Goal: Task Accomplishment & Management: Complete application form

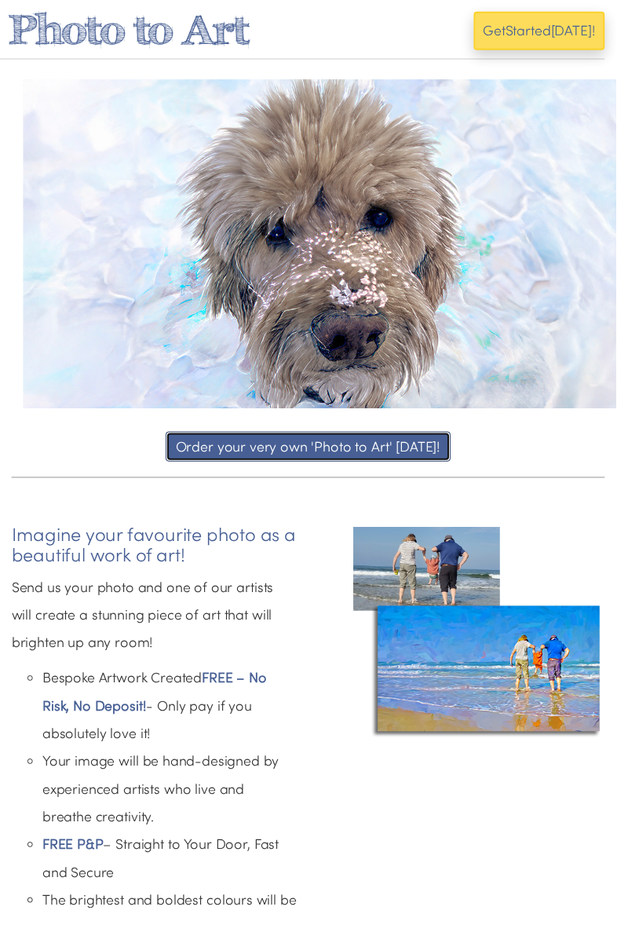
click at [409, 448] on button "Order your very own 'Photo to Art' [DATE]!" at bounding box center [314, 455] width 291 height 31
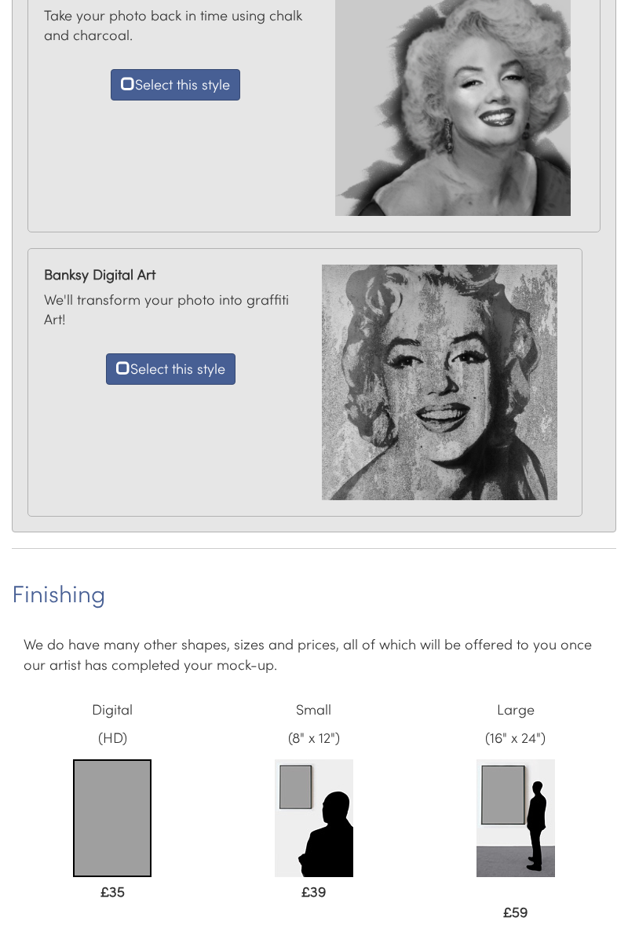
scroll to position [1768, 0]
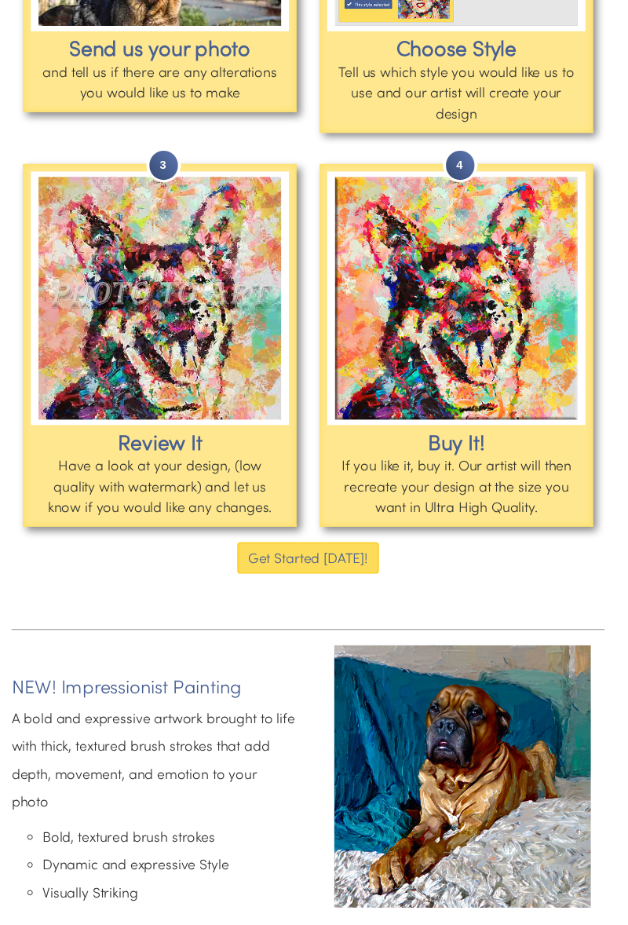
scroll to position [2115, 0]
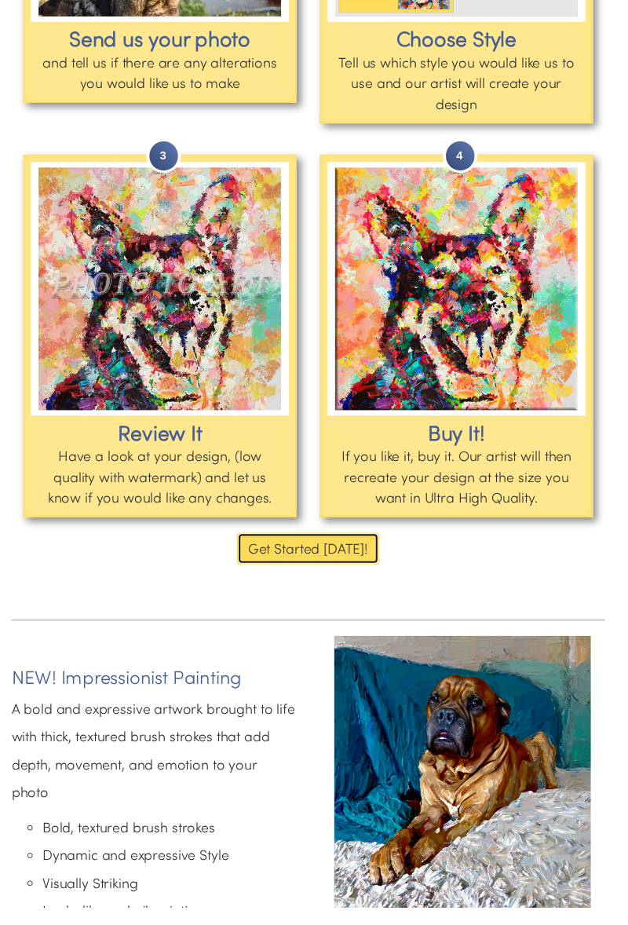
click at [332, 556] on button "Get Started [DATE]!" at bounding box center [314, 559] width 145 height 33
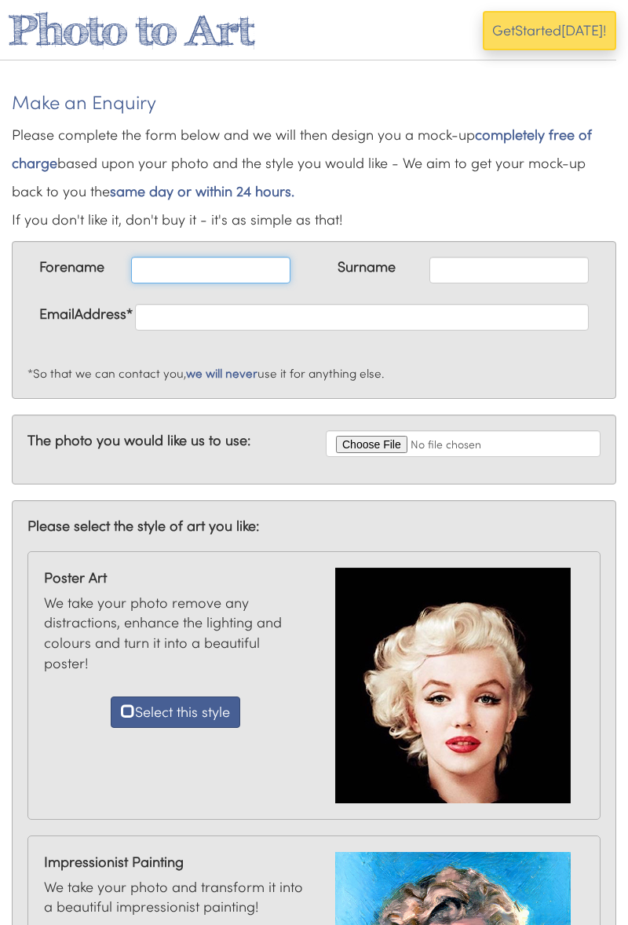
click at [218, 271] on input "text" at bounding box center [210, 270] width 159 height 27
type input "Tracy"
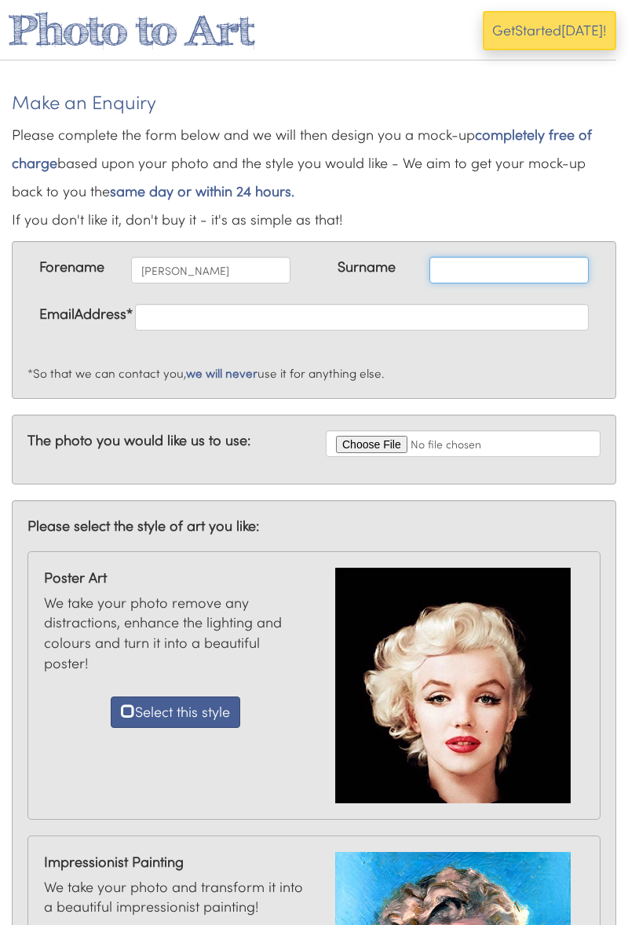
click at [472, 273] on input "text" at bounding box center [509, 270] width 159 height 27
type input "Dowson"
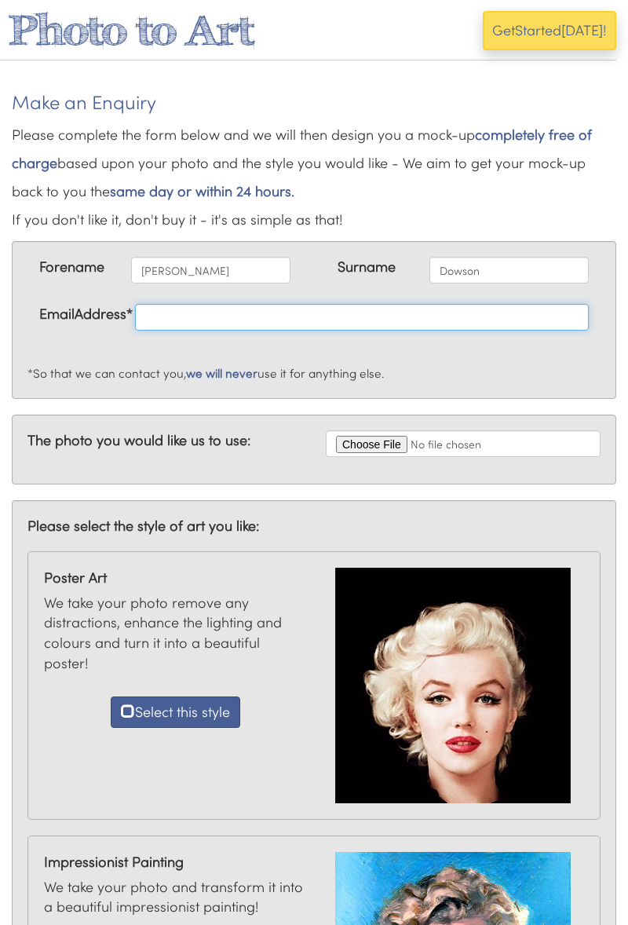
click at [367, 320] on input "text" at bounding box center [362, 317] width 454 height 27
type input "Tracyadowson@sky.com"
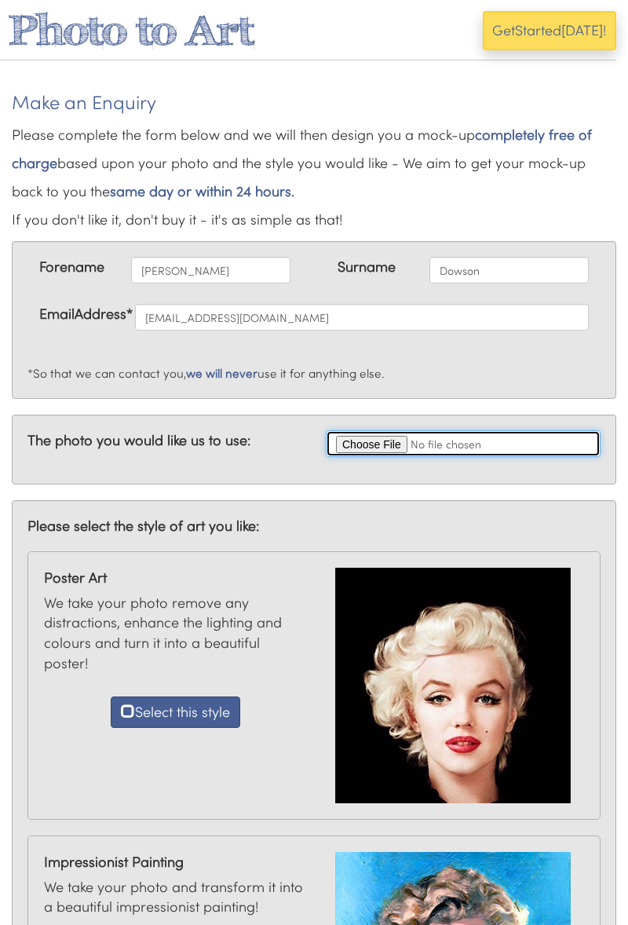
click at [465, 441] on input "file" at bounding box center [463, 444] width 275 height 27
click at [468, 446] on input "file" at bounding box center [463, 444] width 275 height 27
type input "C:\fakepath\20210318_165813.jpg"
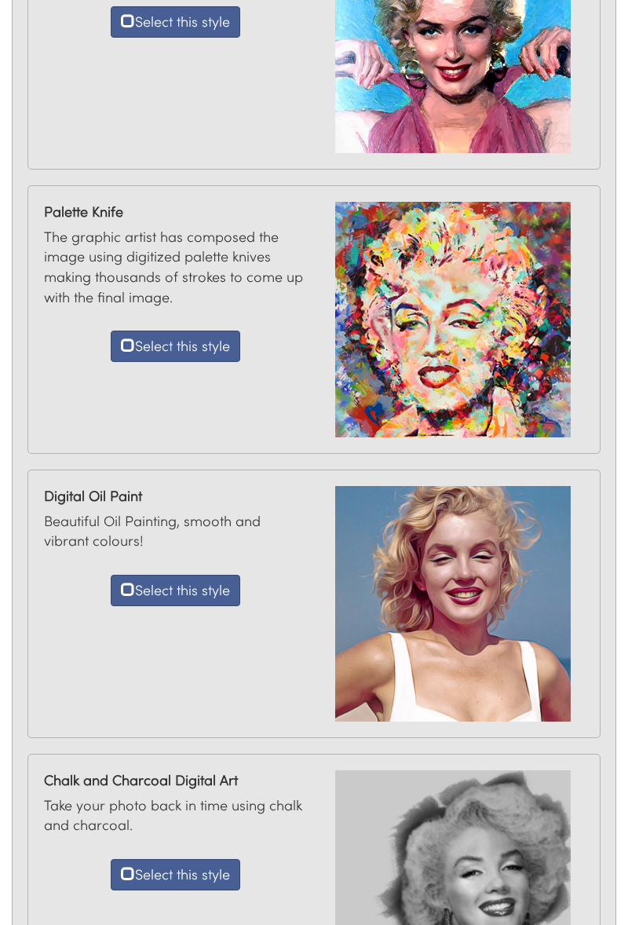
scroll to position [934, 0]
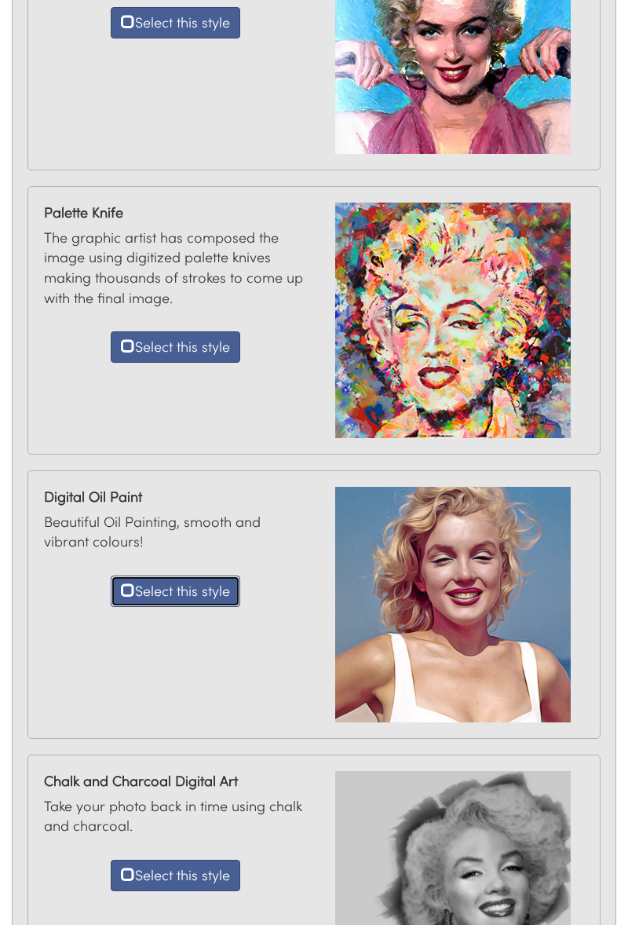
click at [203, 587] on button "Select this style" at bounding box center [176, 591] width 130 height 31
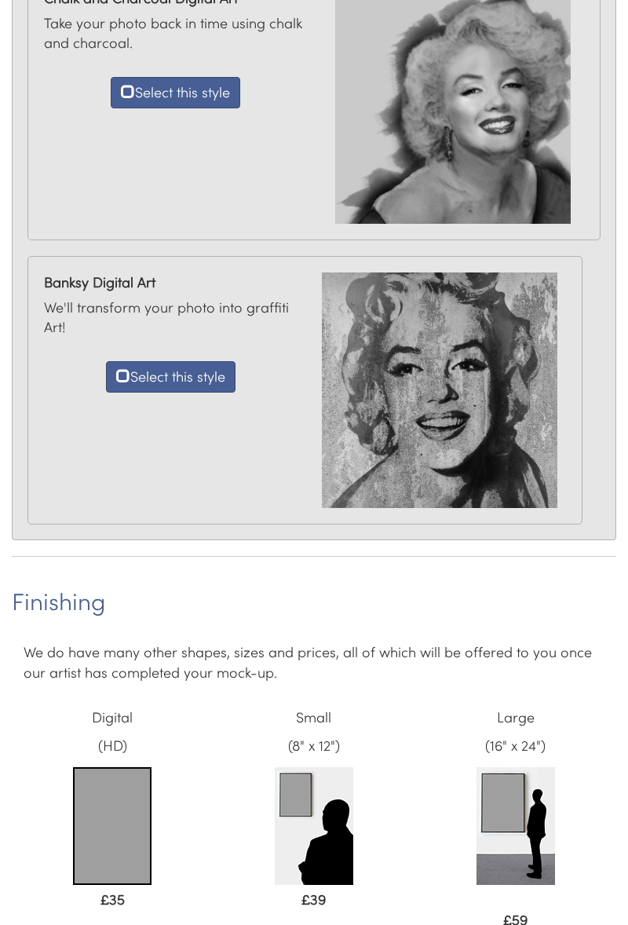
scroll to position [1768, 0]
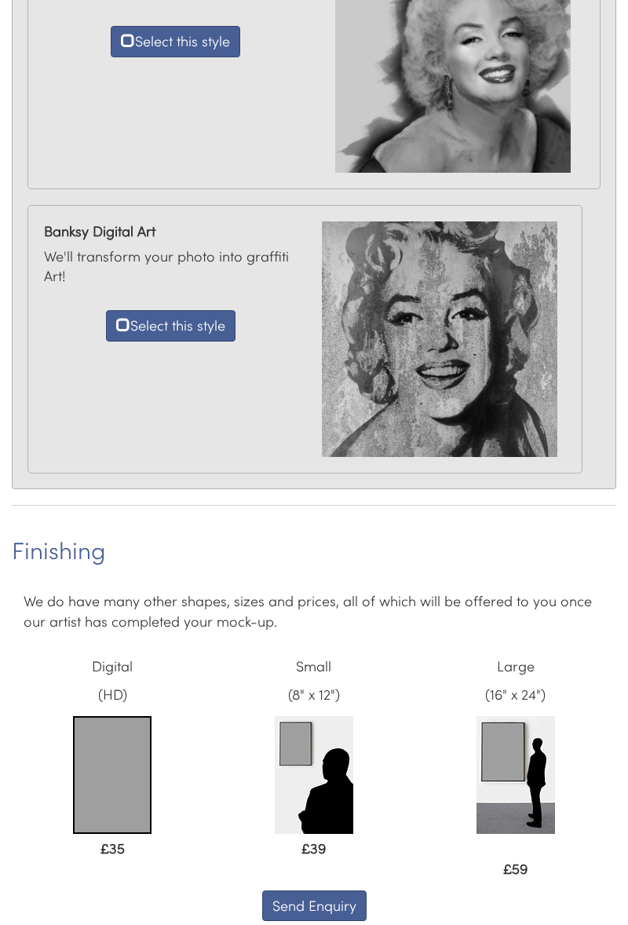
click at [302, 770] on img at bounding box center [314, 775] width 79 height 118
click at [314, 753] on img at bounding box center [314, 775] width 79 height 118
click at [321, 804] on img at bounding box center [314, 775] width 79 height 118
click at [317, 804] on img at bounding box center [314, 775] width 79 height 118
click at [321, 790] on img at bounding box center [314, 775] width 79 height 118
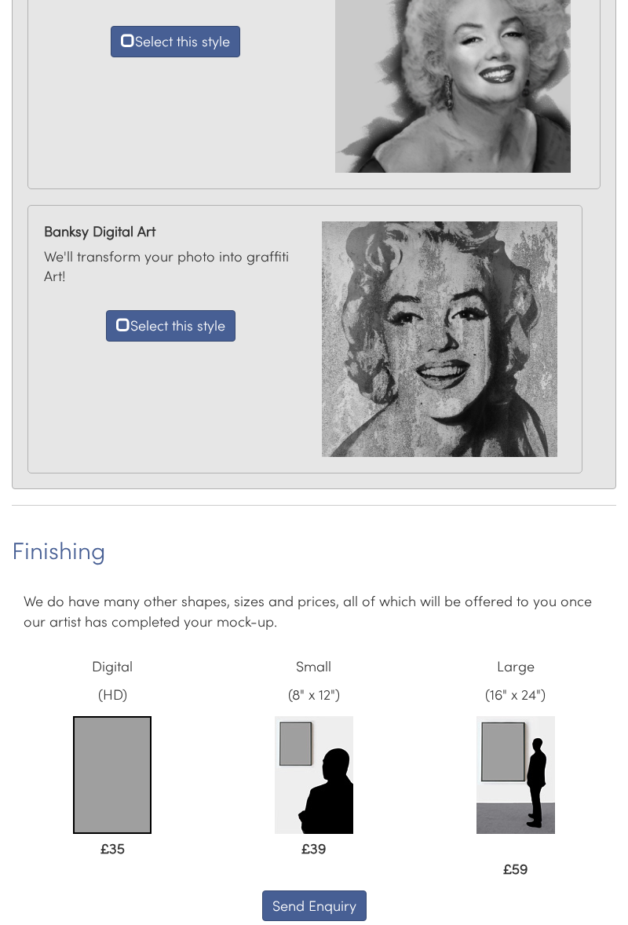
click at [303, 736] on img at bounding box center [314, 775] width 79 height 118
click at [310, 753] on img at bounding box center [314, 775] width 79 height 118
click at [521, 777] on img at bounding box center [516, 775] width 79 height 118
click at [306, 756] on img at bounding box center [314, 775] width 79 height 118
click at [345, 900] on button "Send Enquiry" at bounding box center [314, 906] width 104 height 31
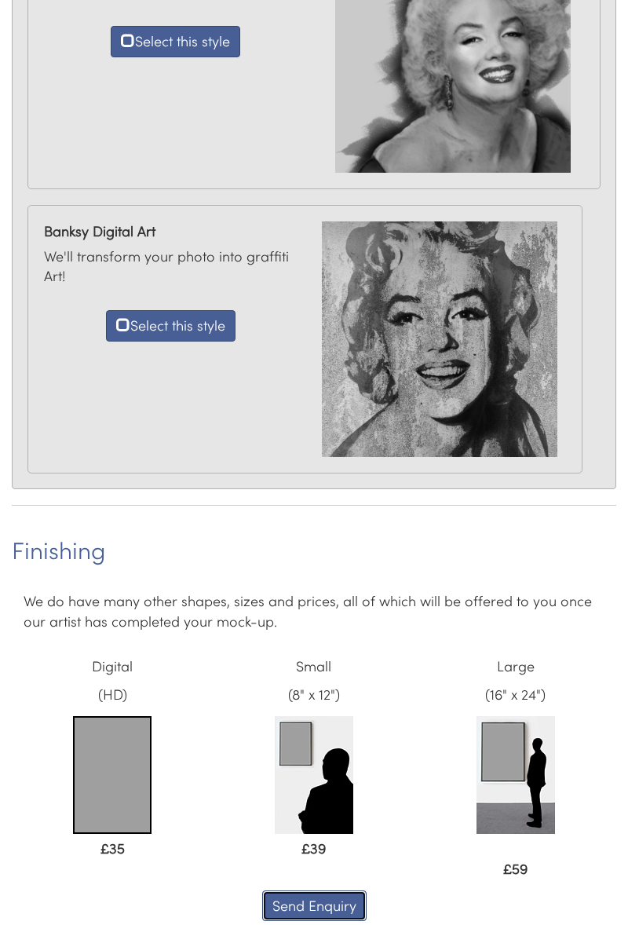
scroll to position [1823, 0]
